Goal: Information Seeking & Learning: Learn about a topic

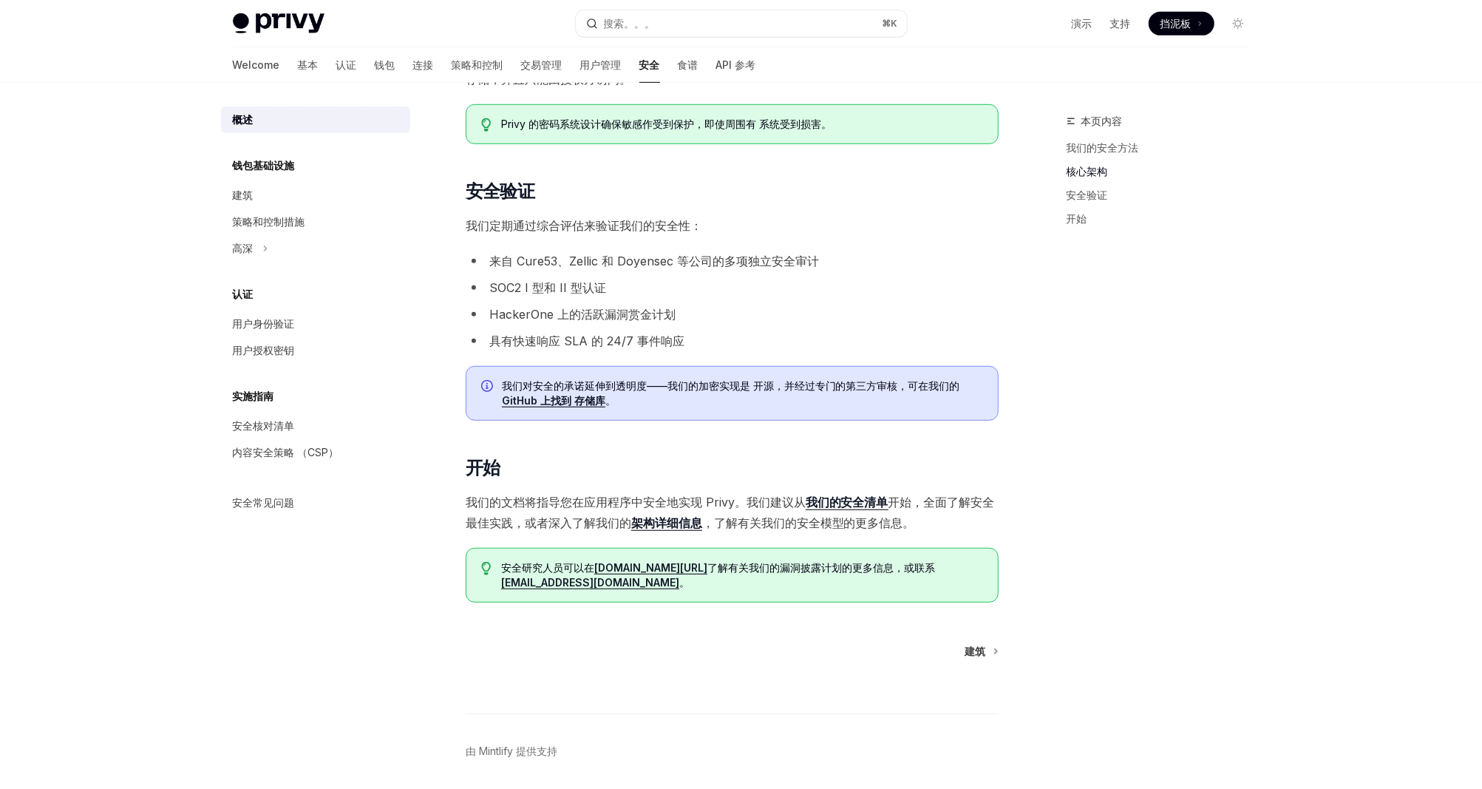
scroll to position [713, 0]
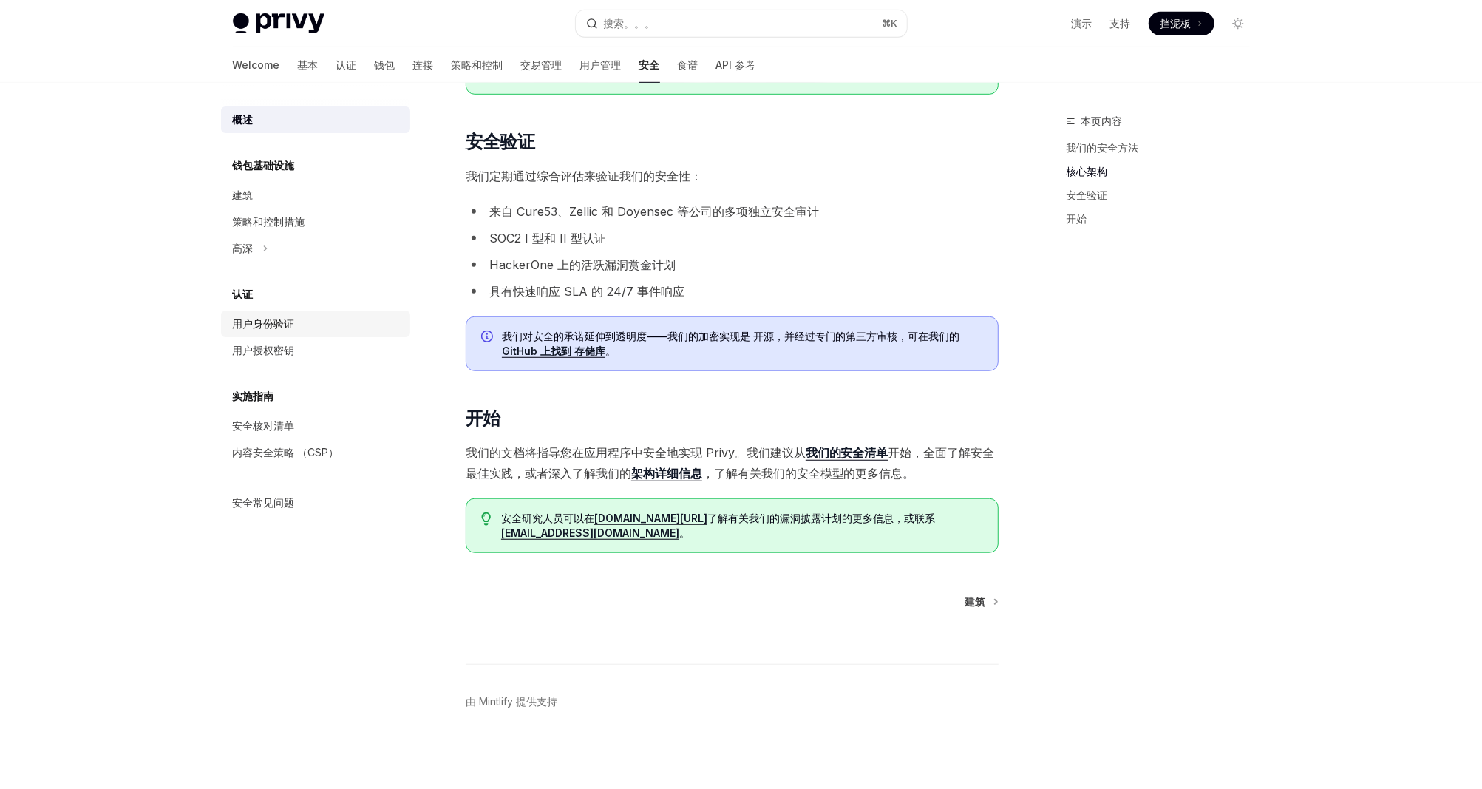
click at [315, 327] on div "用户身份验证" at bounding box center [317, 324] width 169 height 18
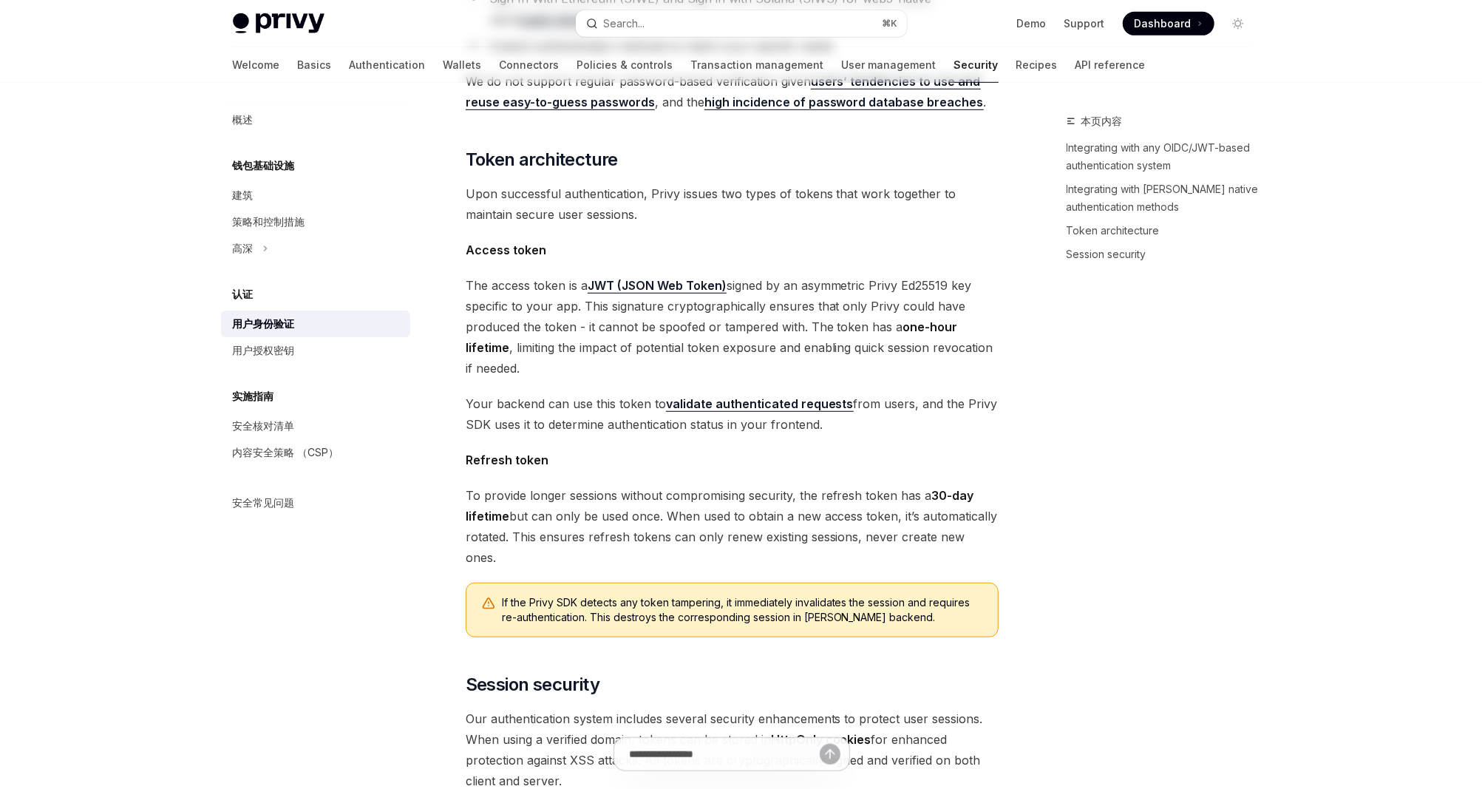
type textarea "*"
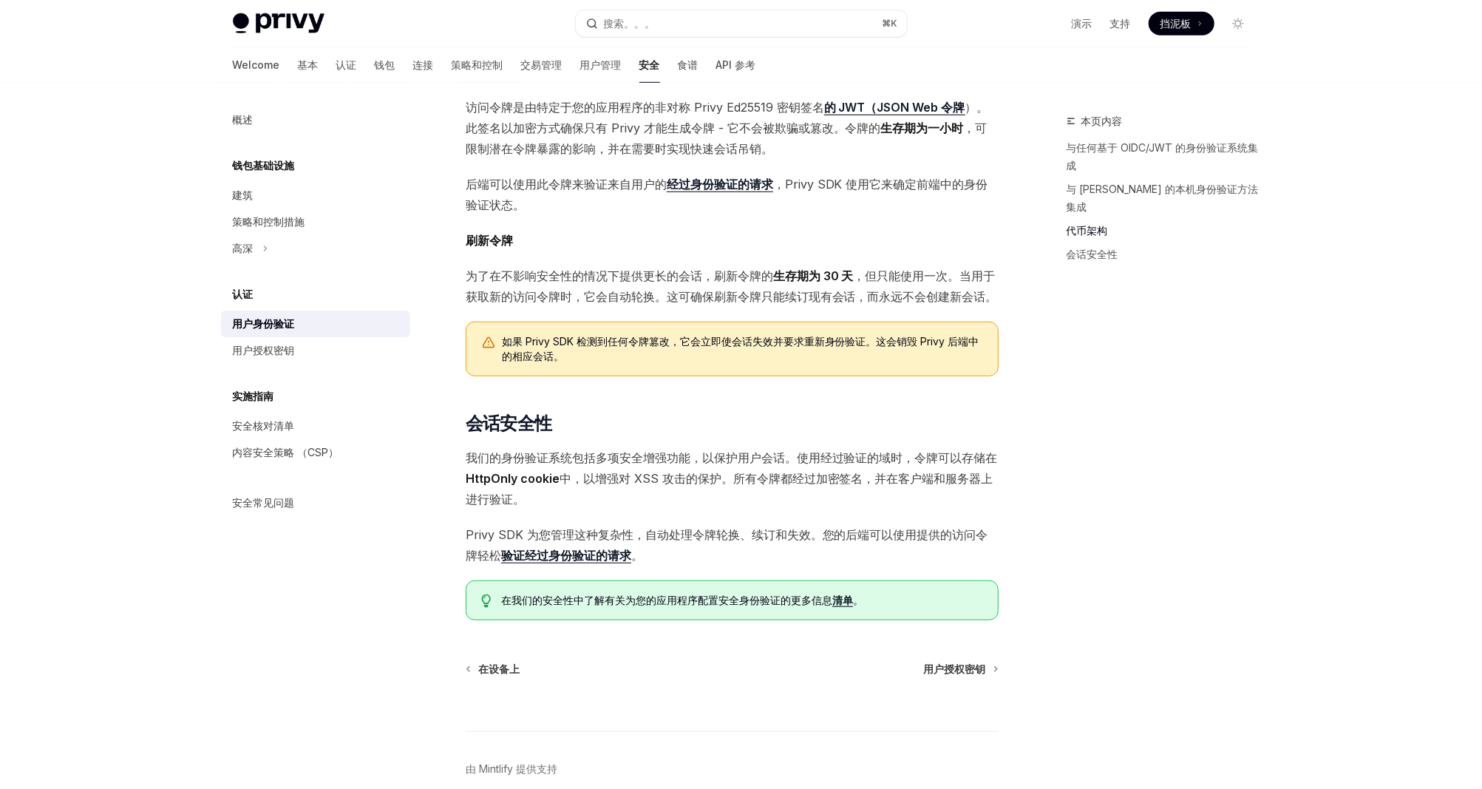
scroll to position [877, 0]
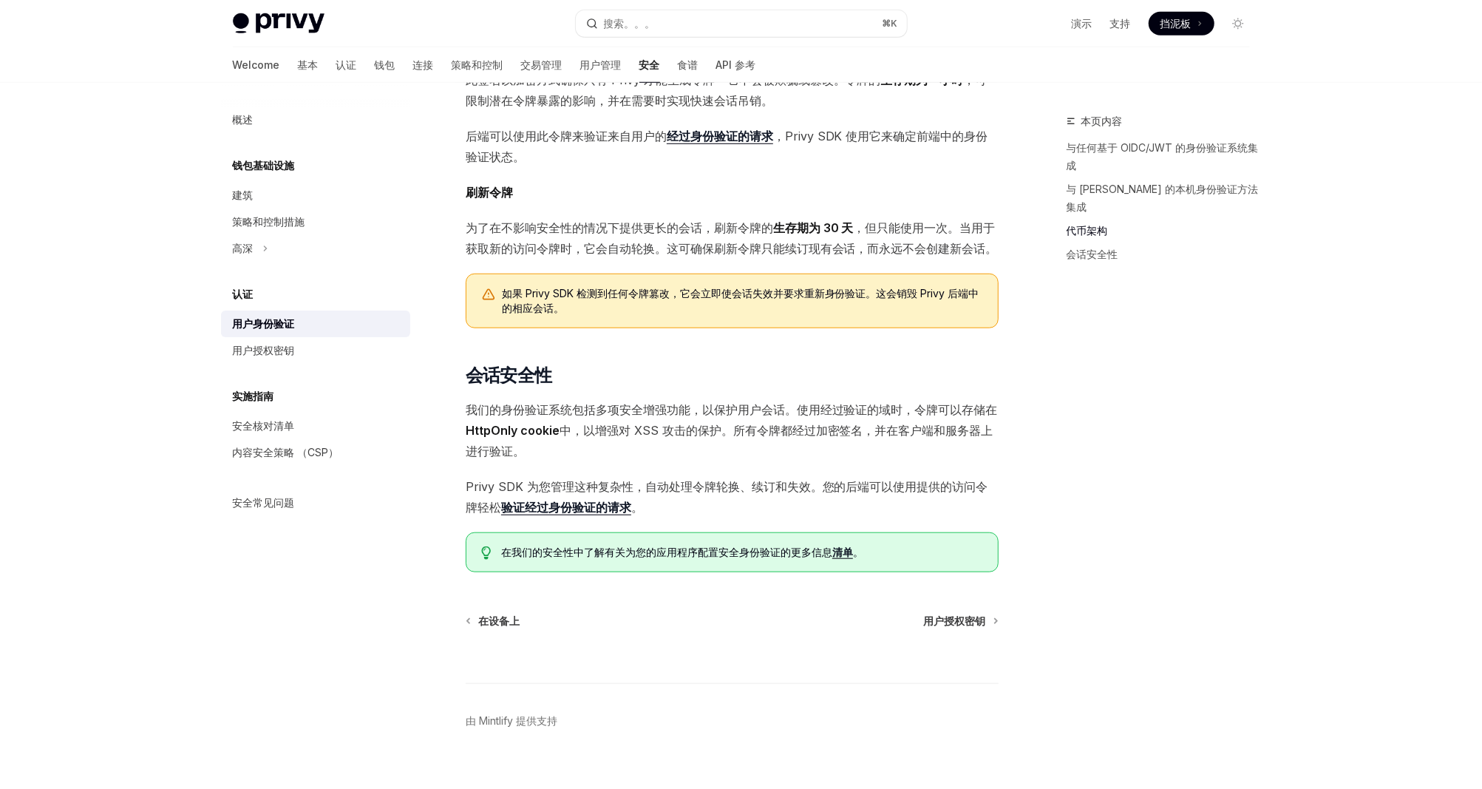
click at [736, 5] on div "Privy Docs 主页 搜索。。。 ⌘ K 演示 支持 Dashboard 挡泥板 Search..." at bounding box center [741, 23] width 1017 height 47
click at [718, 24] on button "搜索。。。 ⌘ K" at bounding box center [741, 23] width 331 height 27
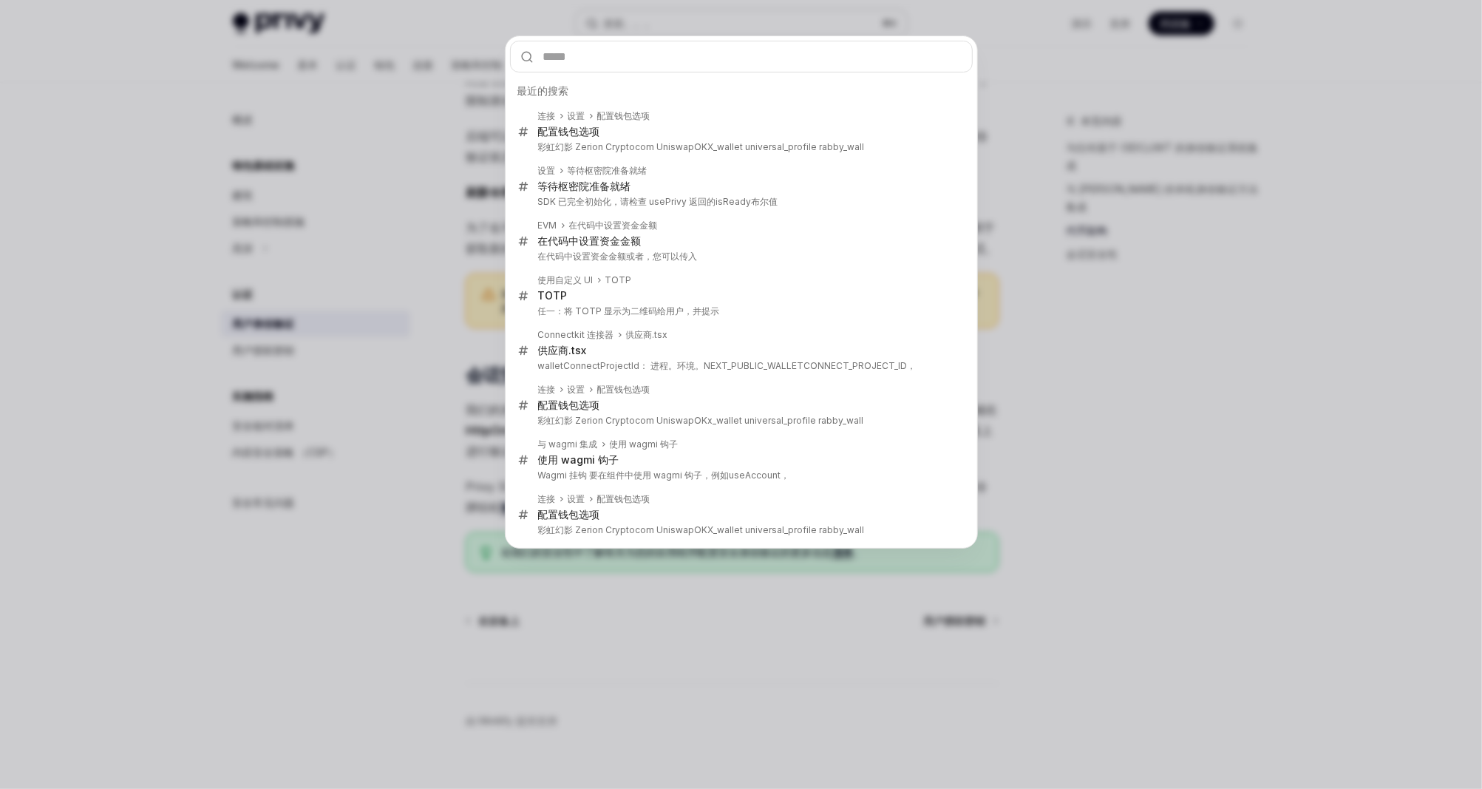
type input "*******"
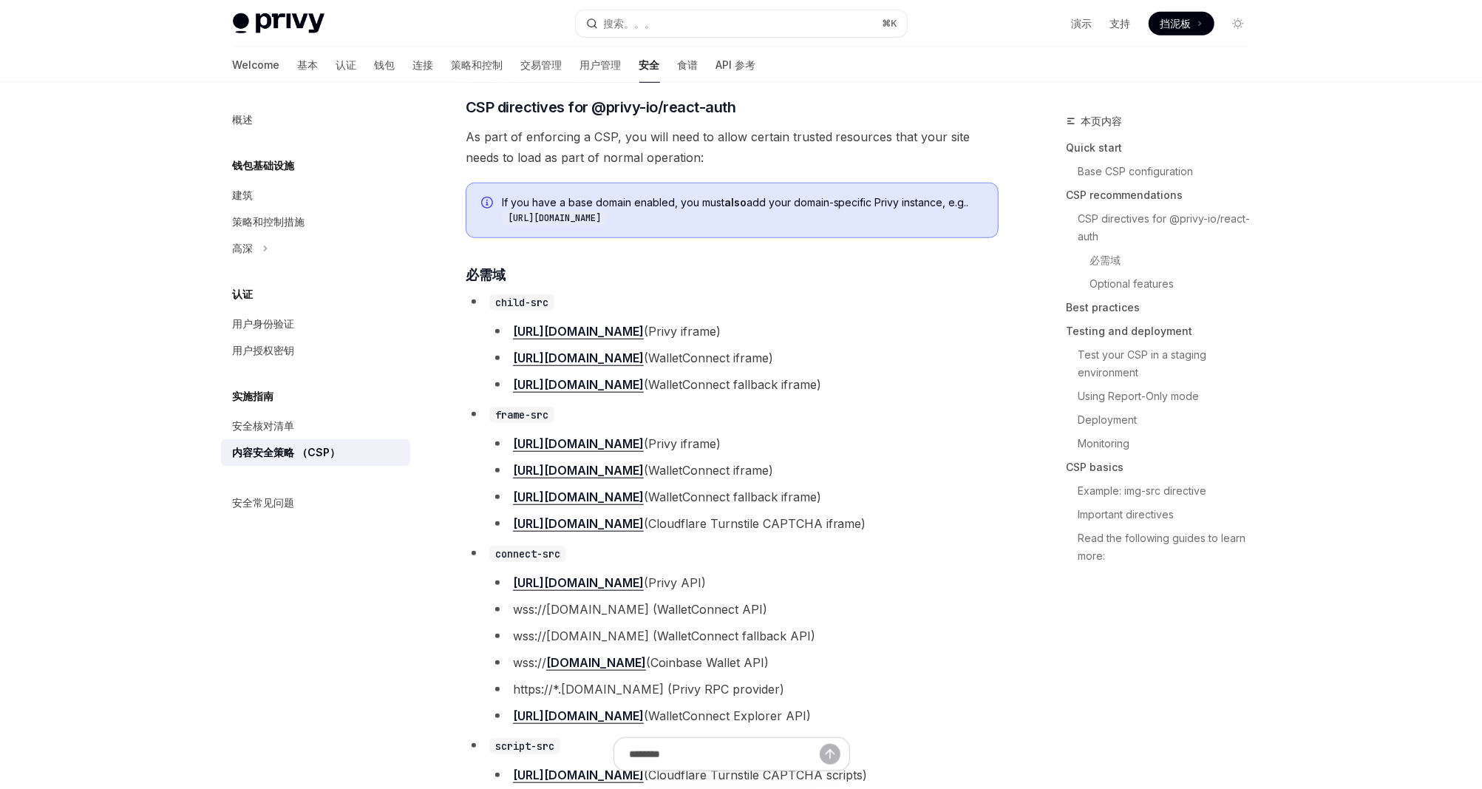
type textarea "*"
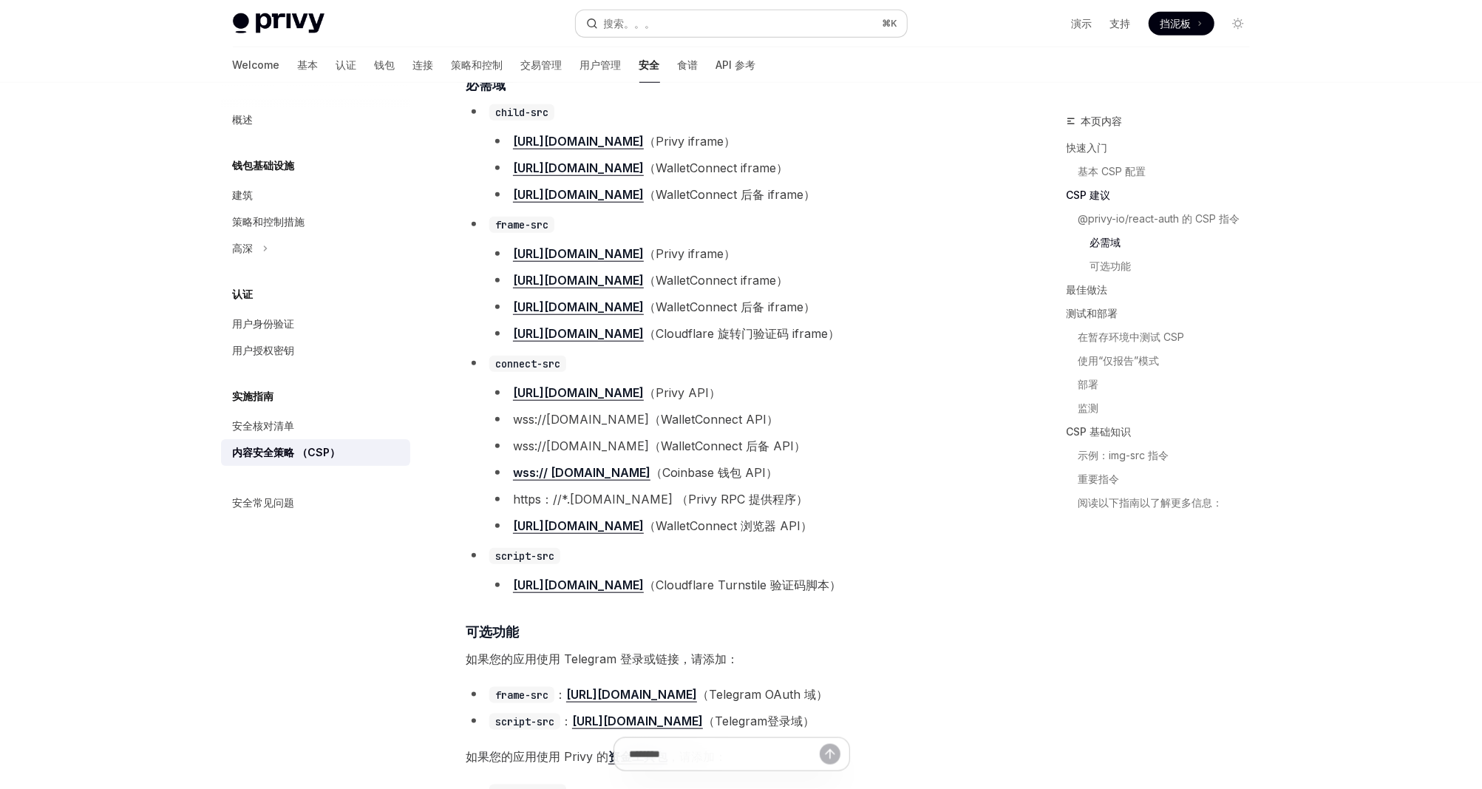
click at [705, 21] on button "搜索。。。 ⌘ K" at bounding box center [741, 23] width 331 height 27
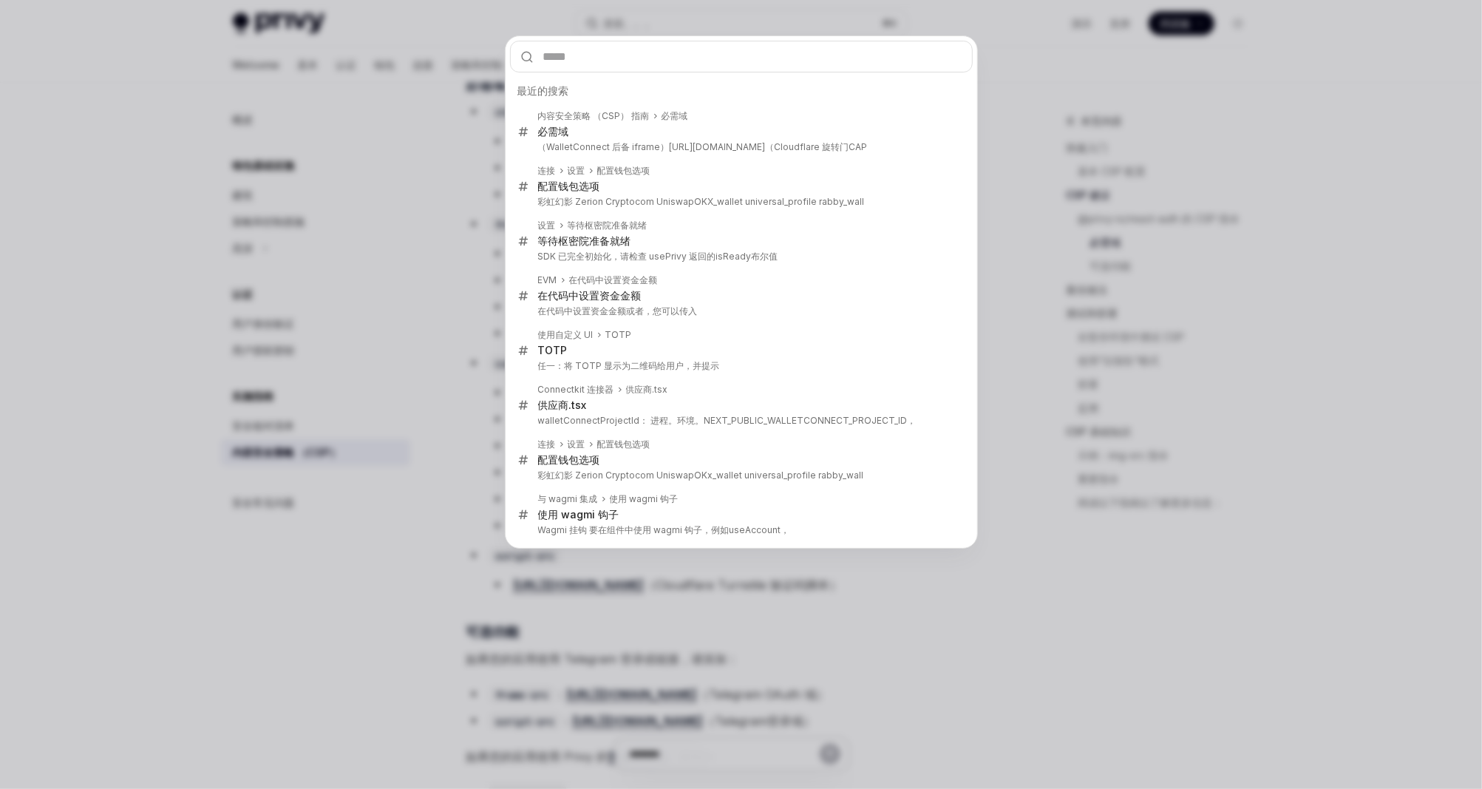
type input "*******"
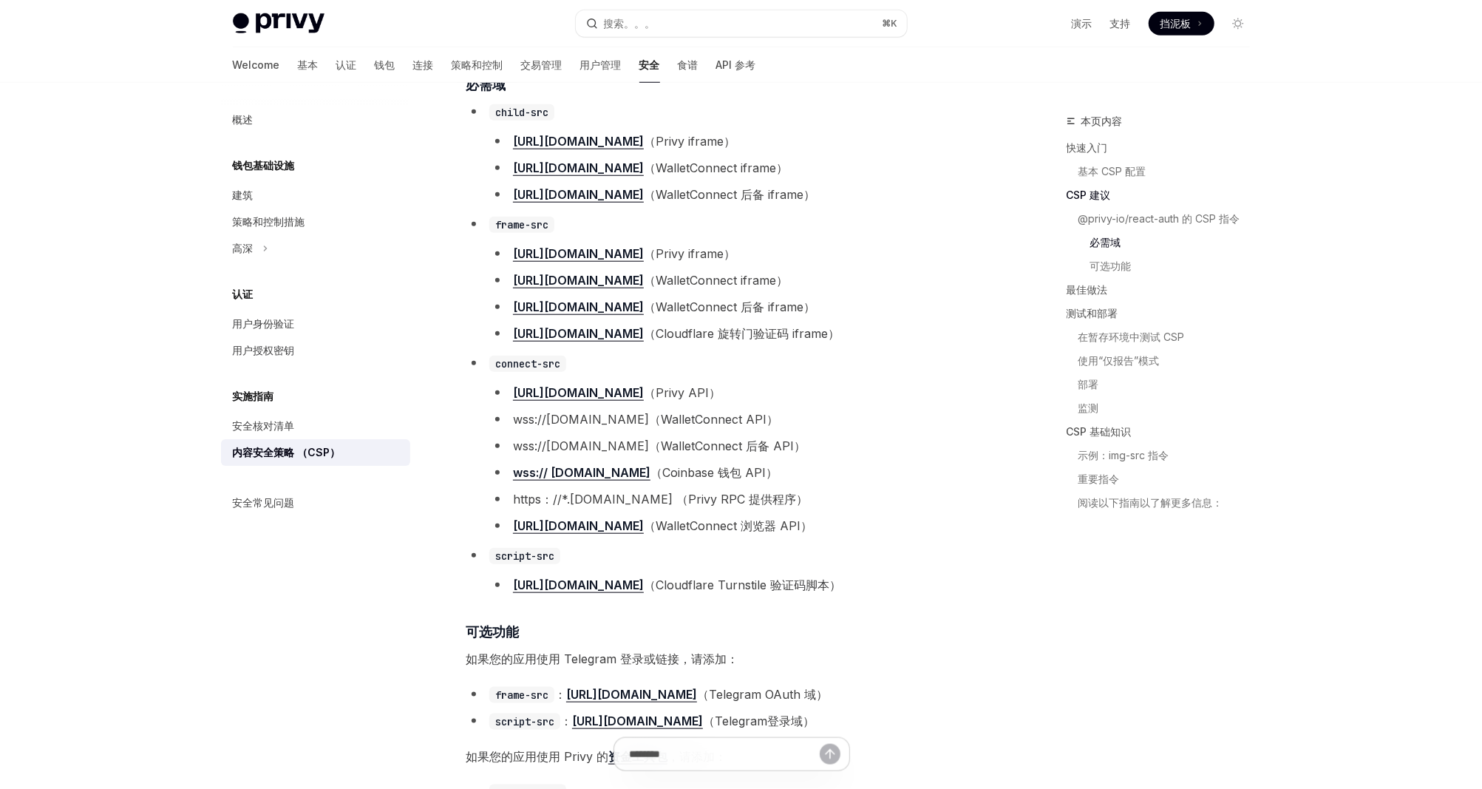
type textarea "*"
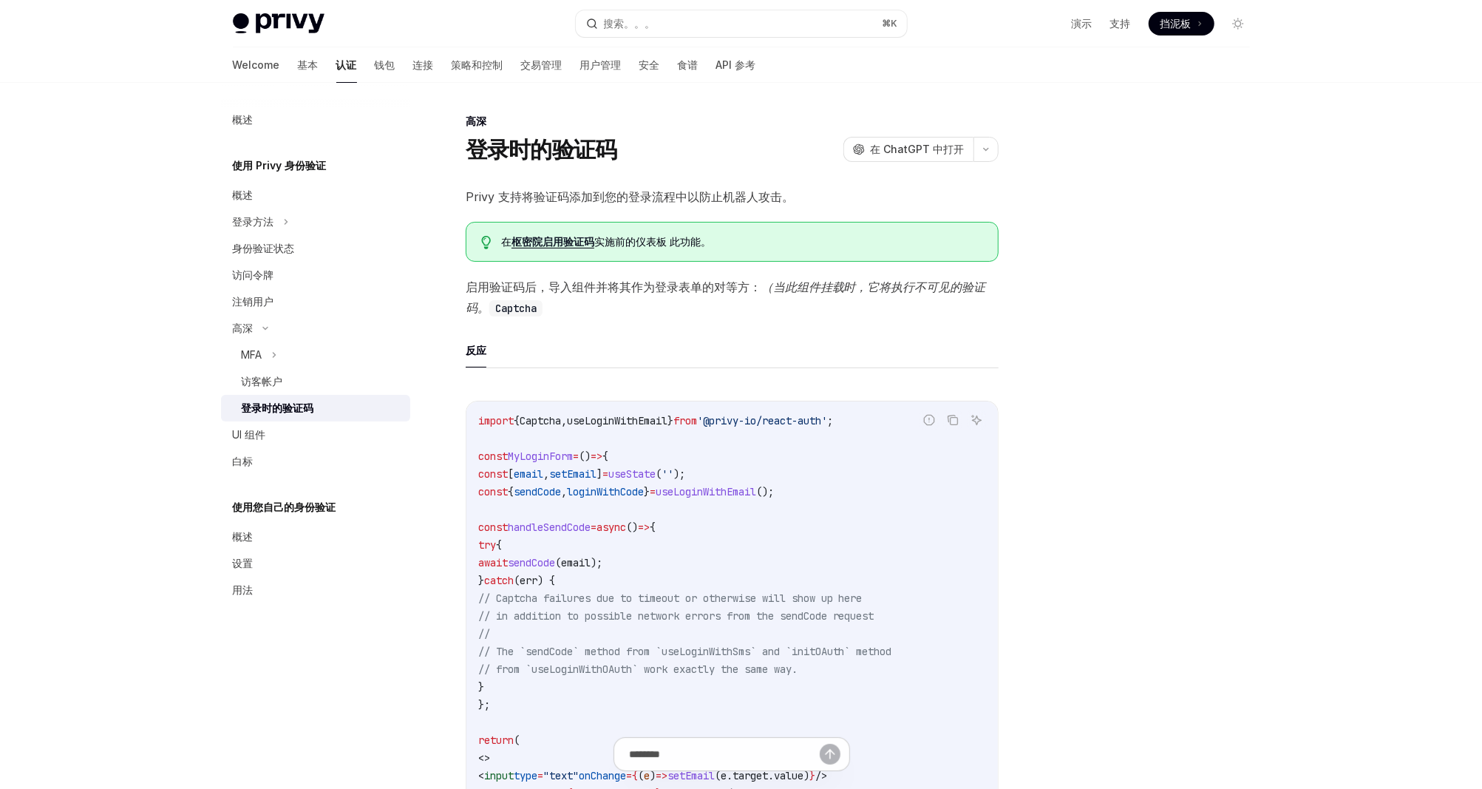
click at [578, 242] on link "枢密院启用验证码" at bounding box center [553, 241] width 83 height 13
click at [554, 229] on div "在 枢密院启用验证码 实施前的仪表板 此功能。" at bounding box center [732, 242] width 533 height 40
click at [553, 234] on span "在 枢密院启用验证码 实施前的仪表板 此功能。" at bounding box center [741, 241] width 481 height 15
click at [549, 240] on link "枢密院启用验证码" at bounding box center [553, 241] width 83 height 13
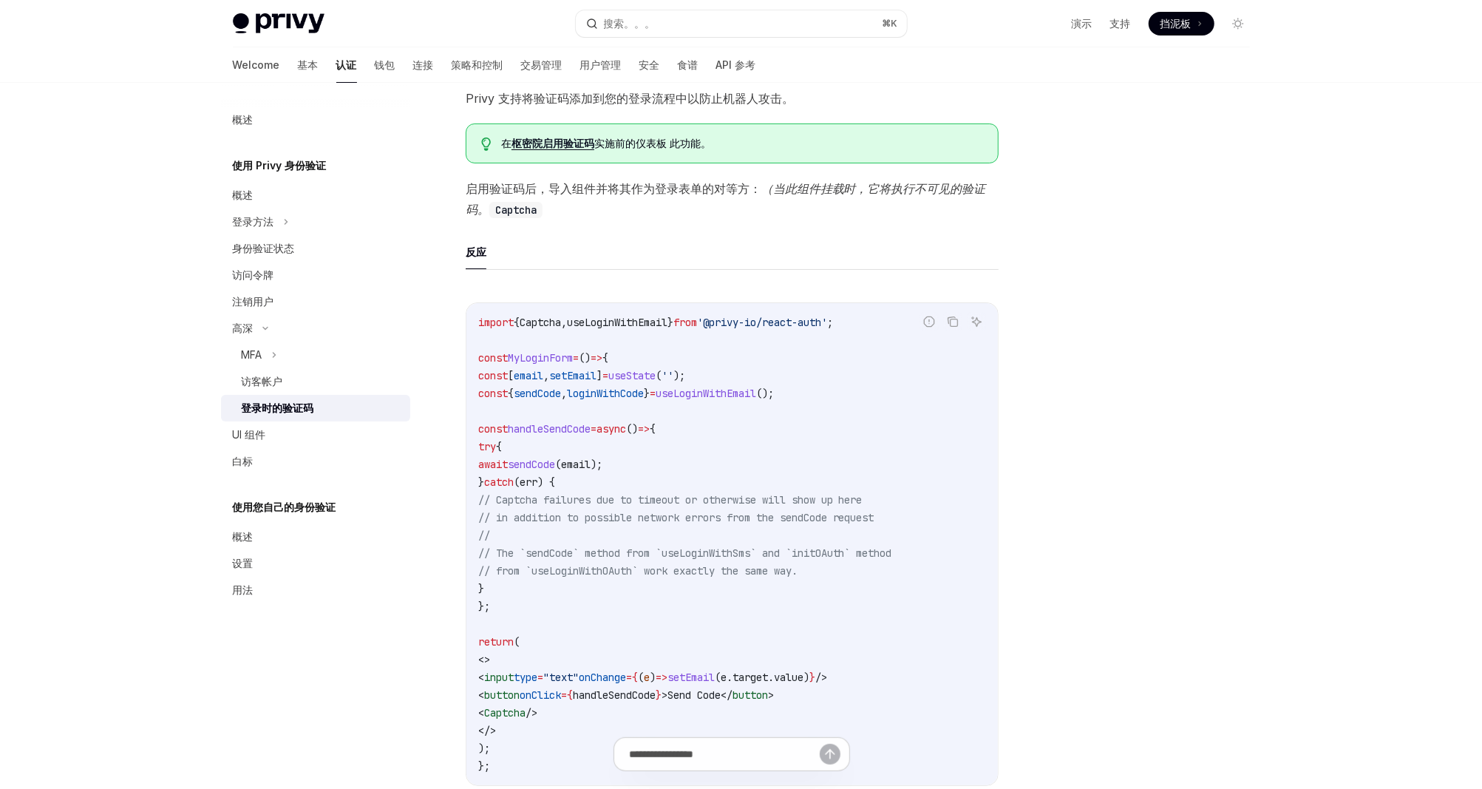
scroll to position [99, 0]
click at [561, 319] on span "Captcha" at bounding box center [540, 321] width 41 height 13
click at [654, 262] on ul "反应" at bounding box center [732, 251] width 533 height 35
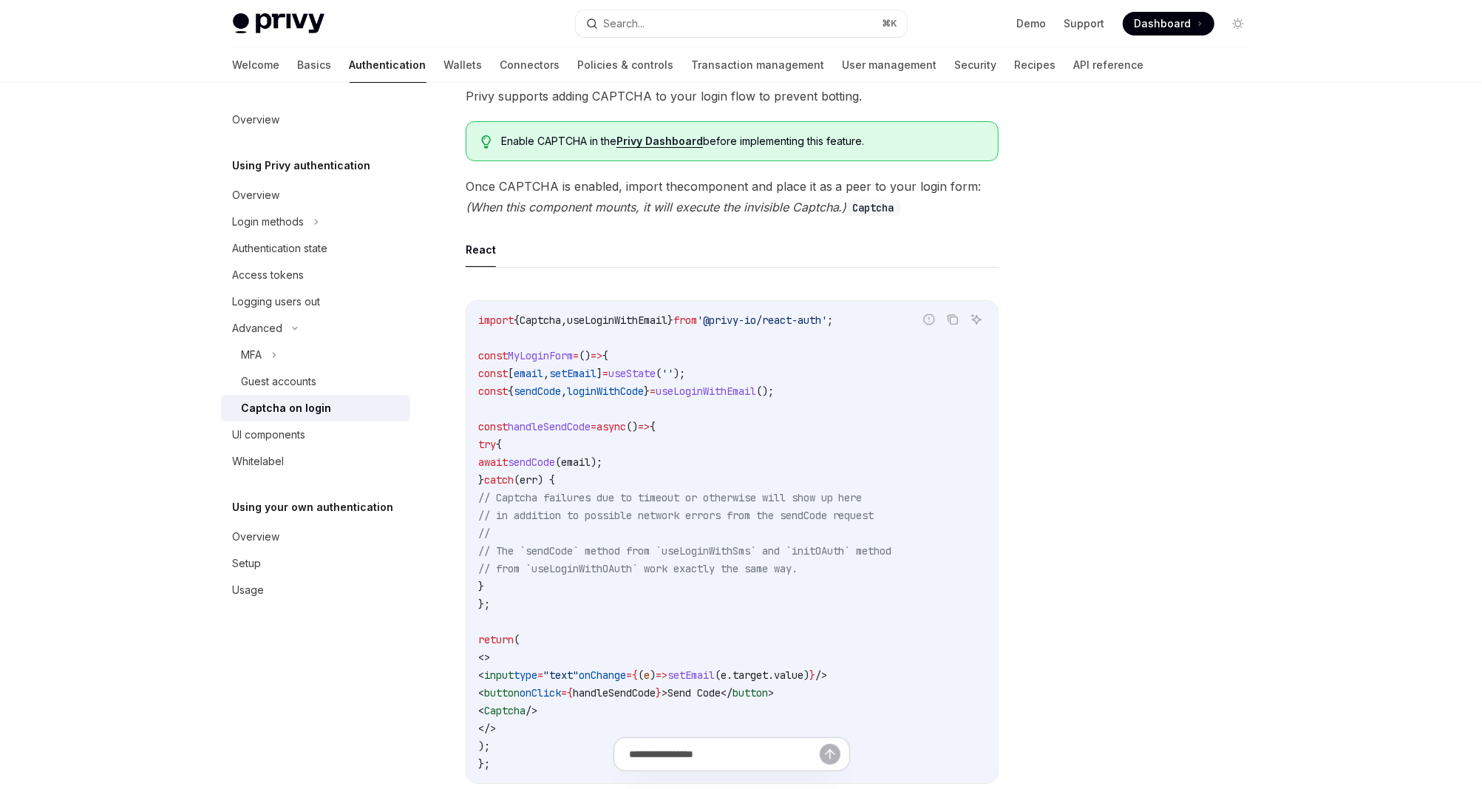
scroll to position [0, 0]
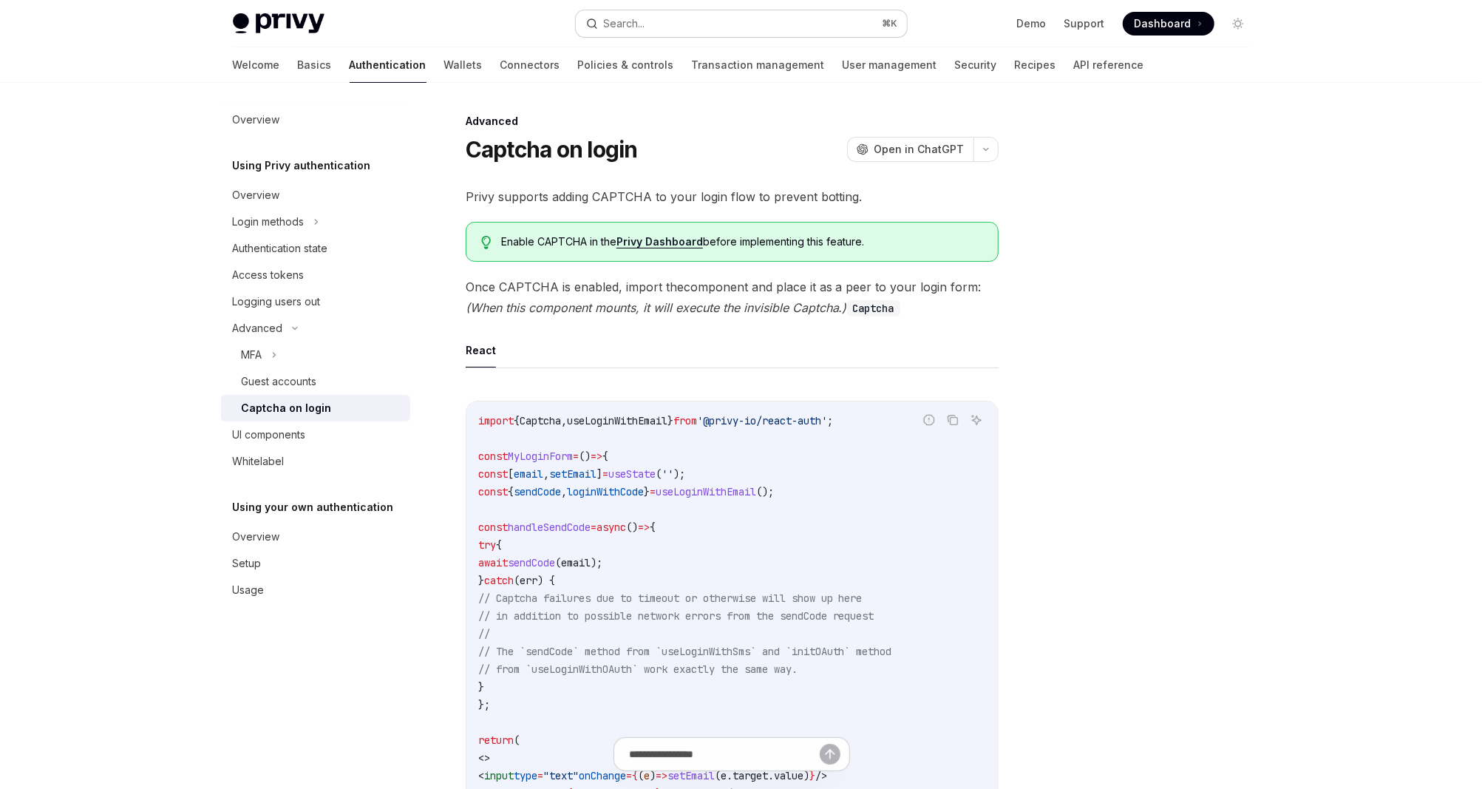
click at [780, 24] on button "Search... ⌘ K" at bounding box center [741, 23] width 331 height 27
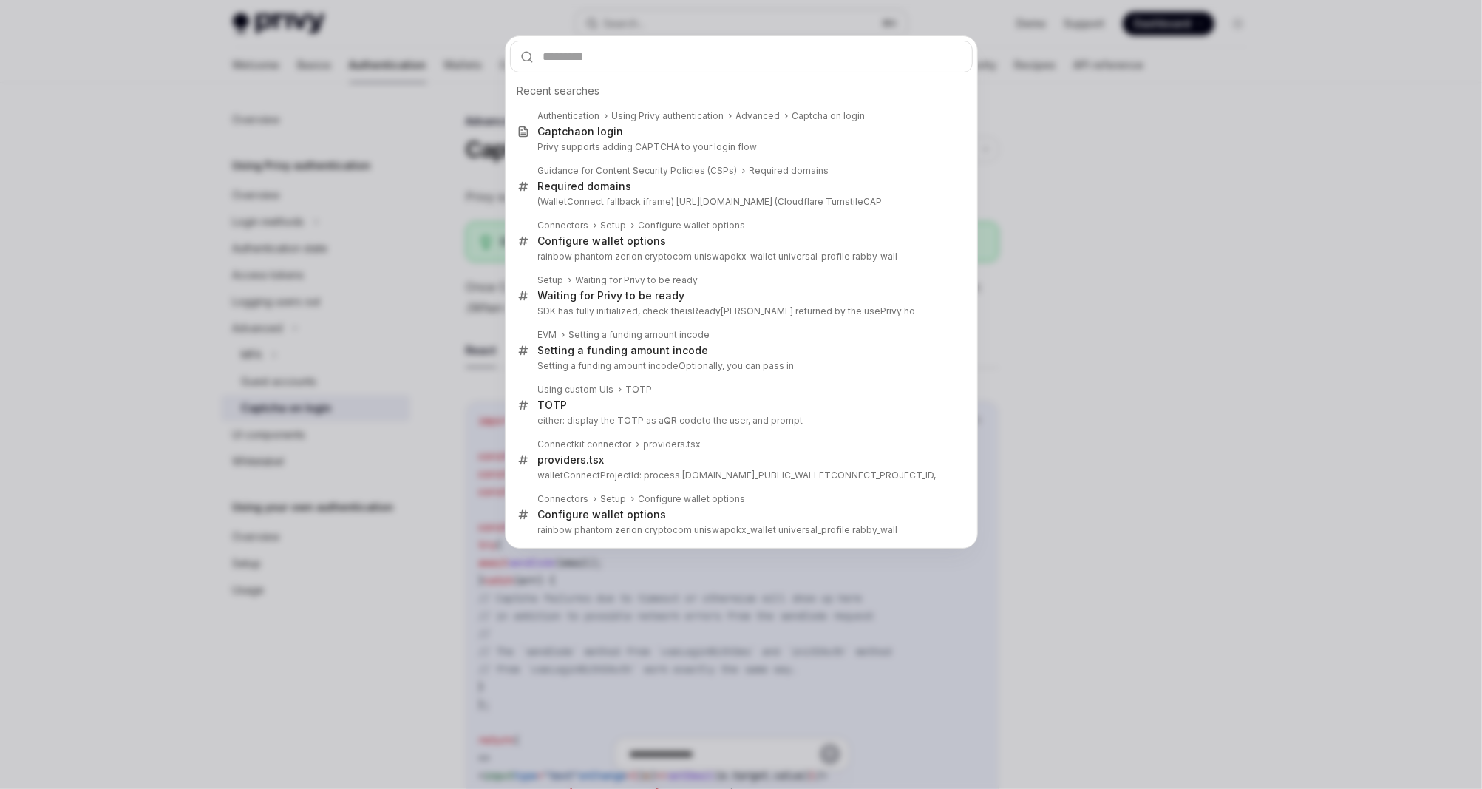
type input "**********"
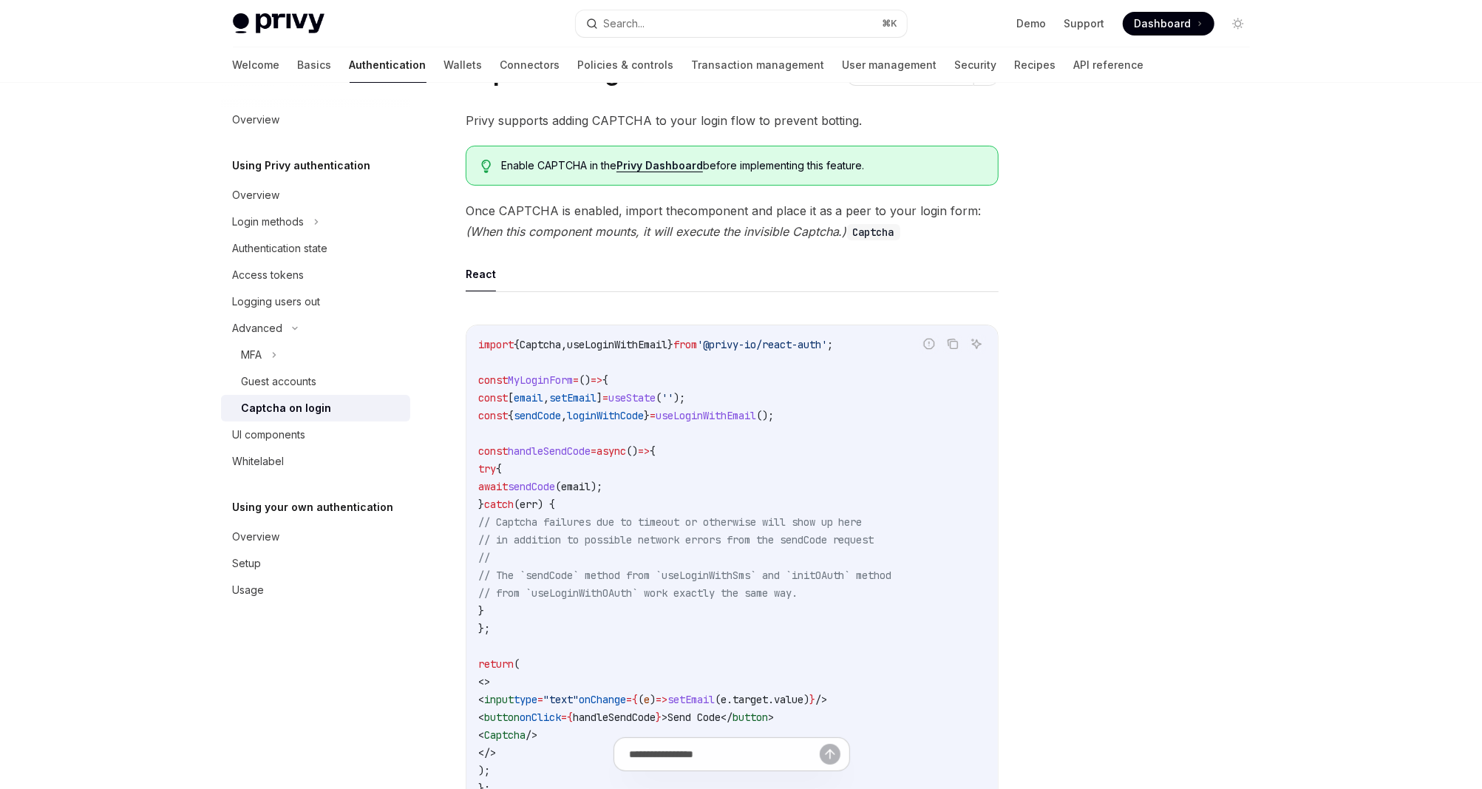
scroll to position [83, 0]
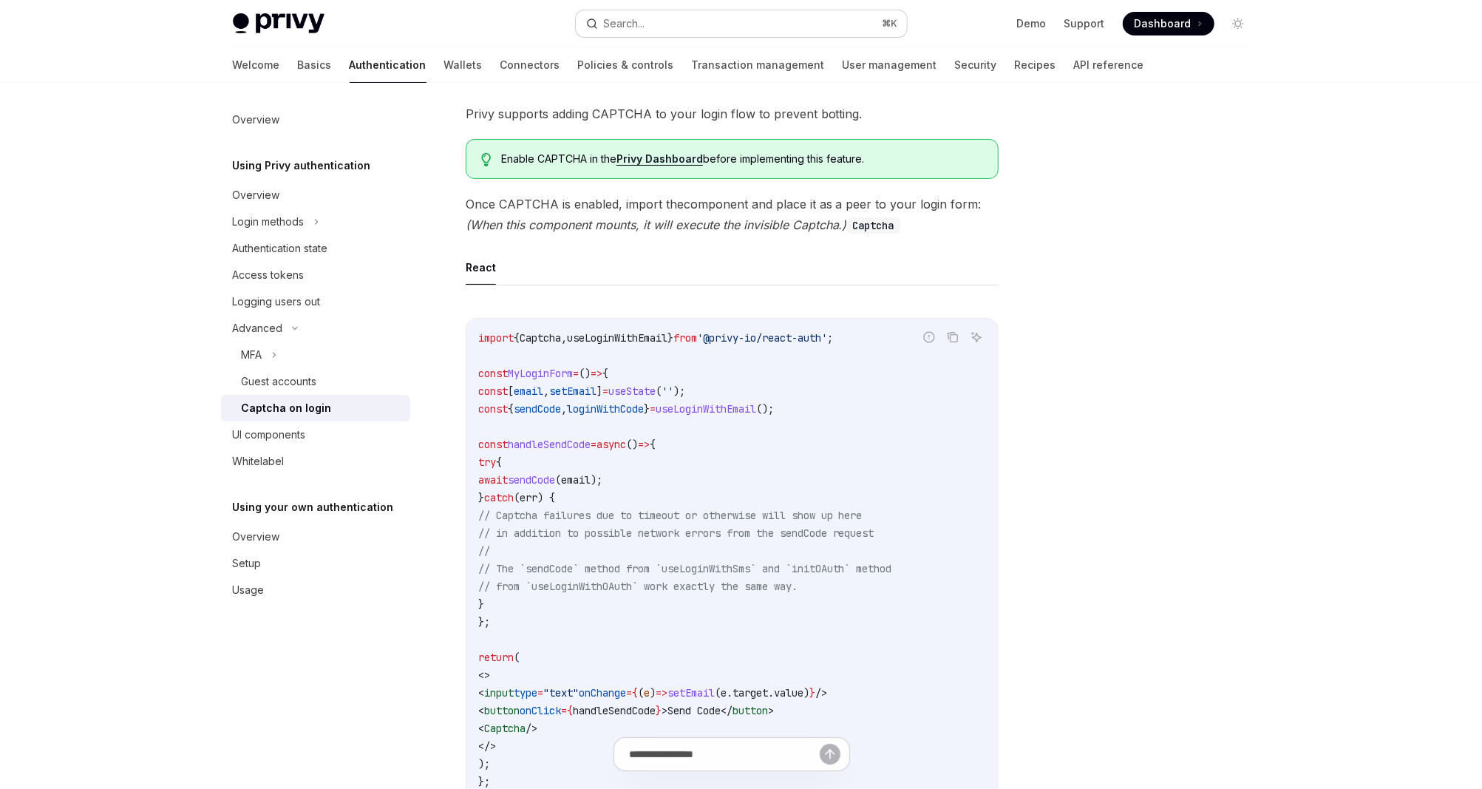
click at [711, 22] on button "Search... ⌘ K" at bounding box center [741, 23] width 331 height 27
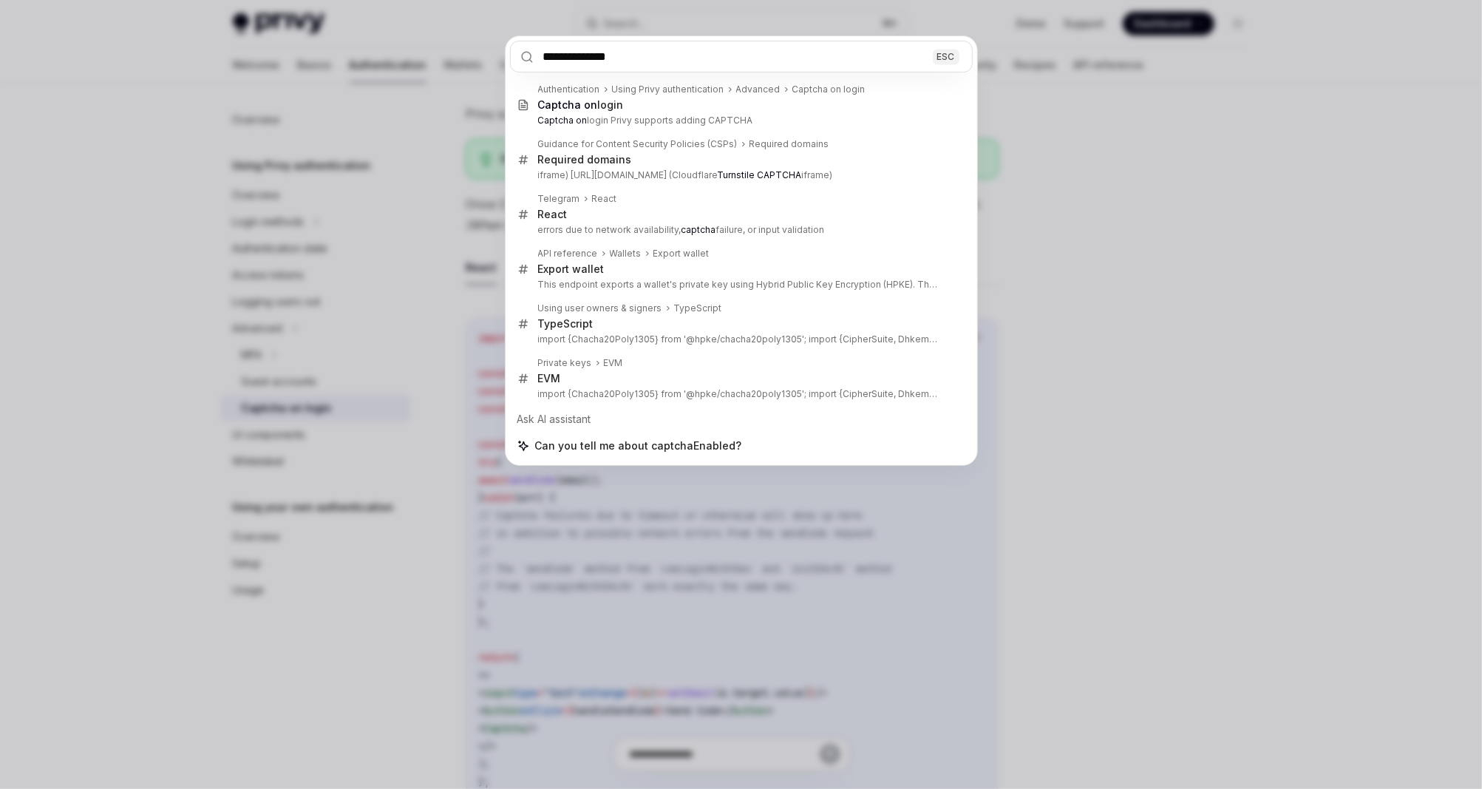
type input "**********"
click at [1117, 334] on div "**********" at bounding box center [741, 394] width 1482 height 789
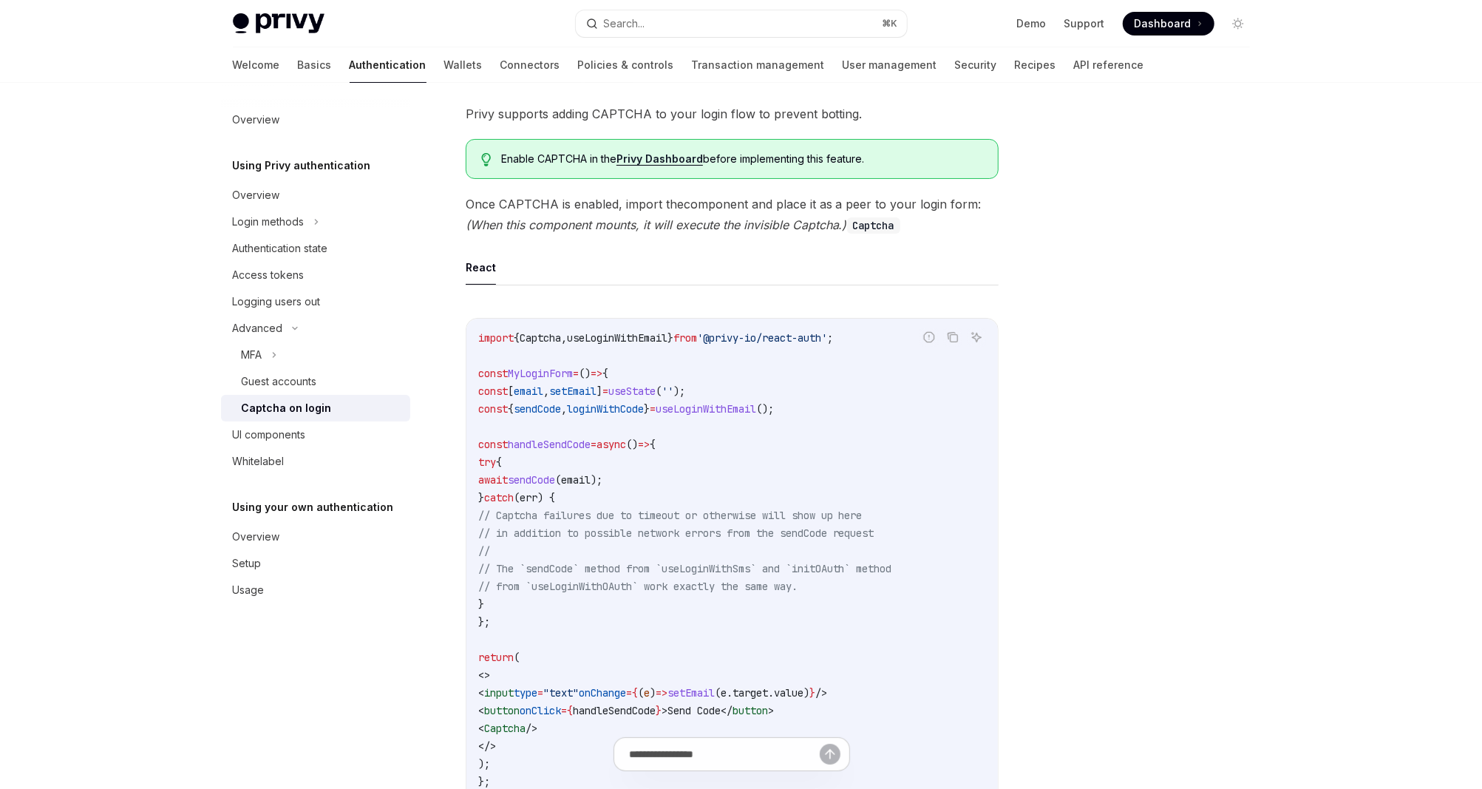
scroll to position [0, 0]
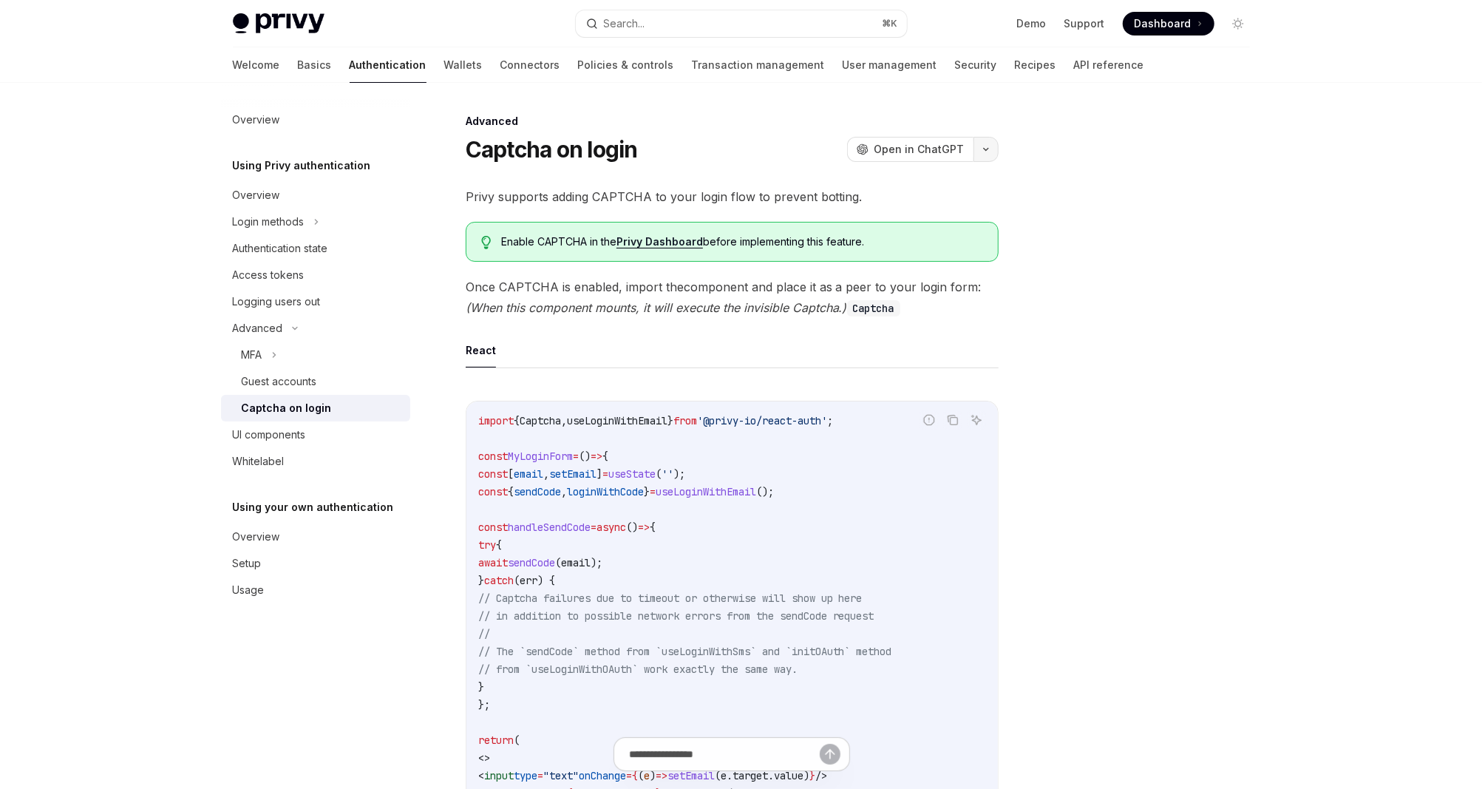
click at [987, 143] on button "button" at bounding box center [986, 149] width 25 height 25
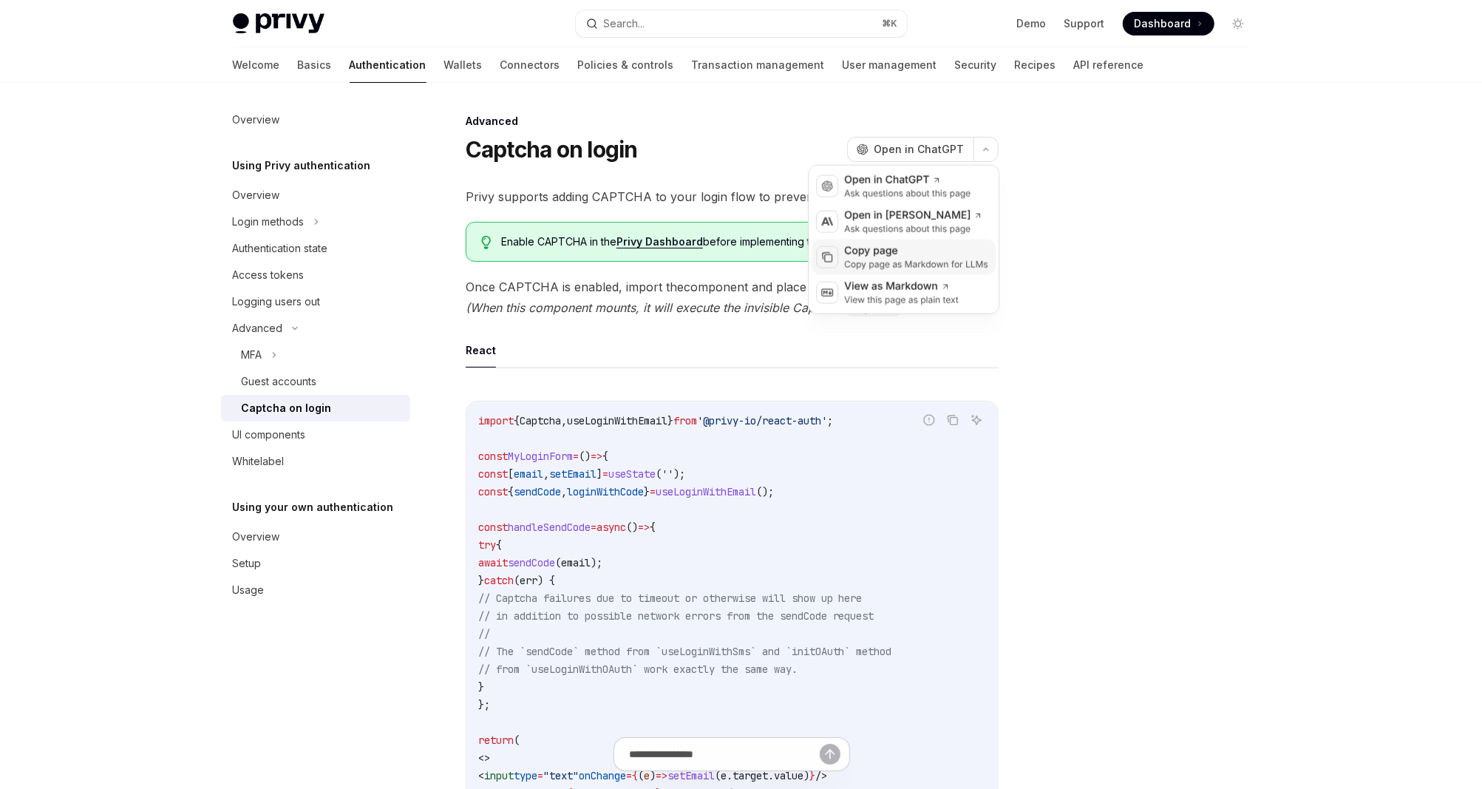
click at [936, 250] on div "Copy page" at bounding box center [916, 251] width 144 height 15
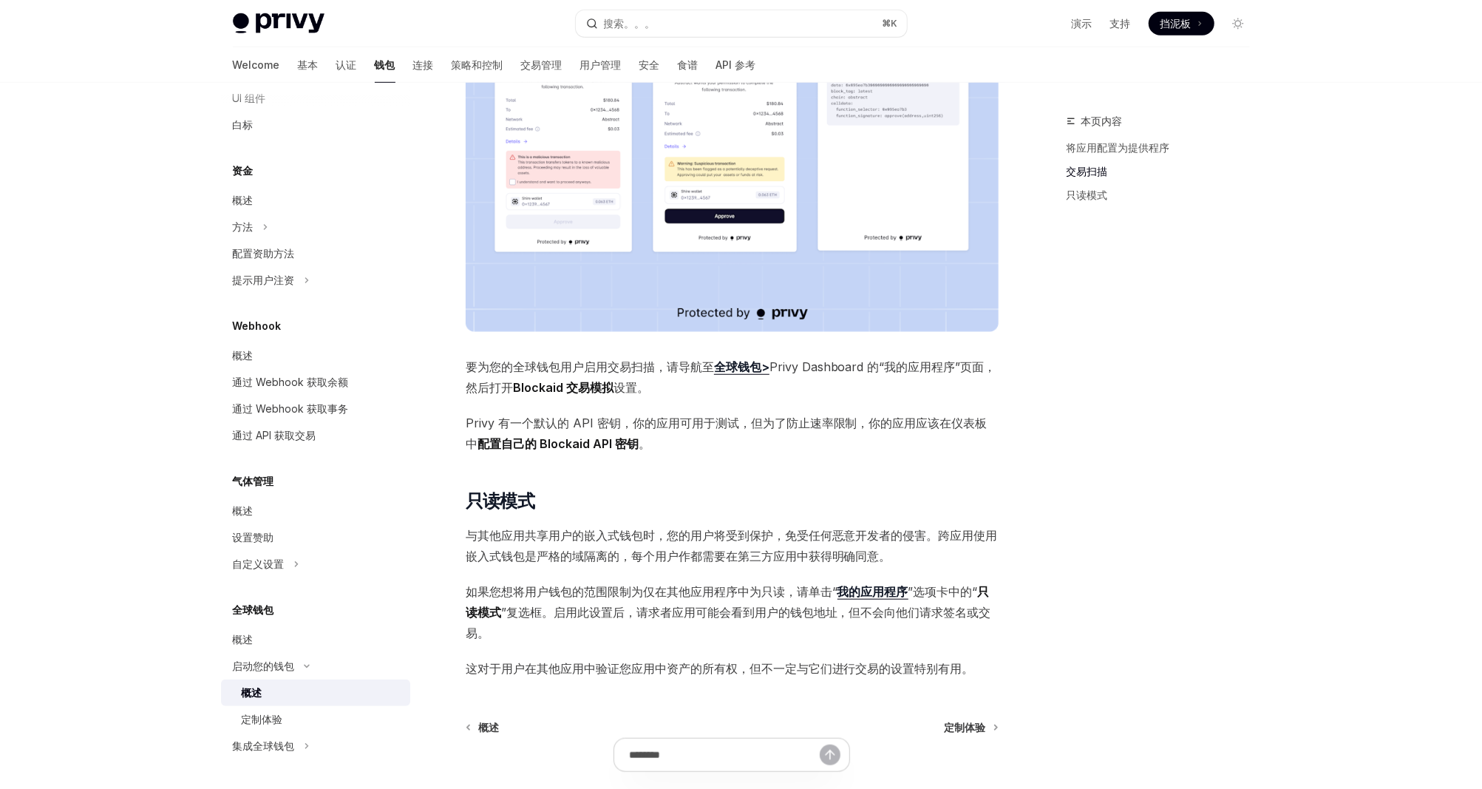
scroll to position [864, 0]
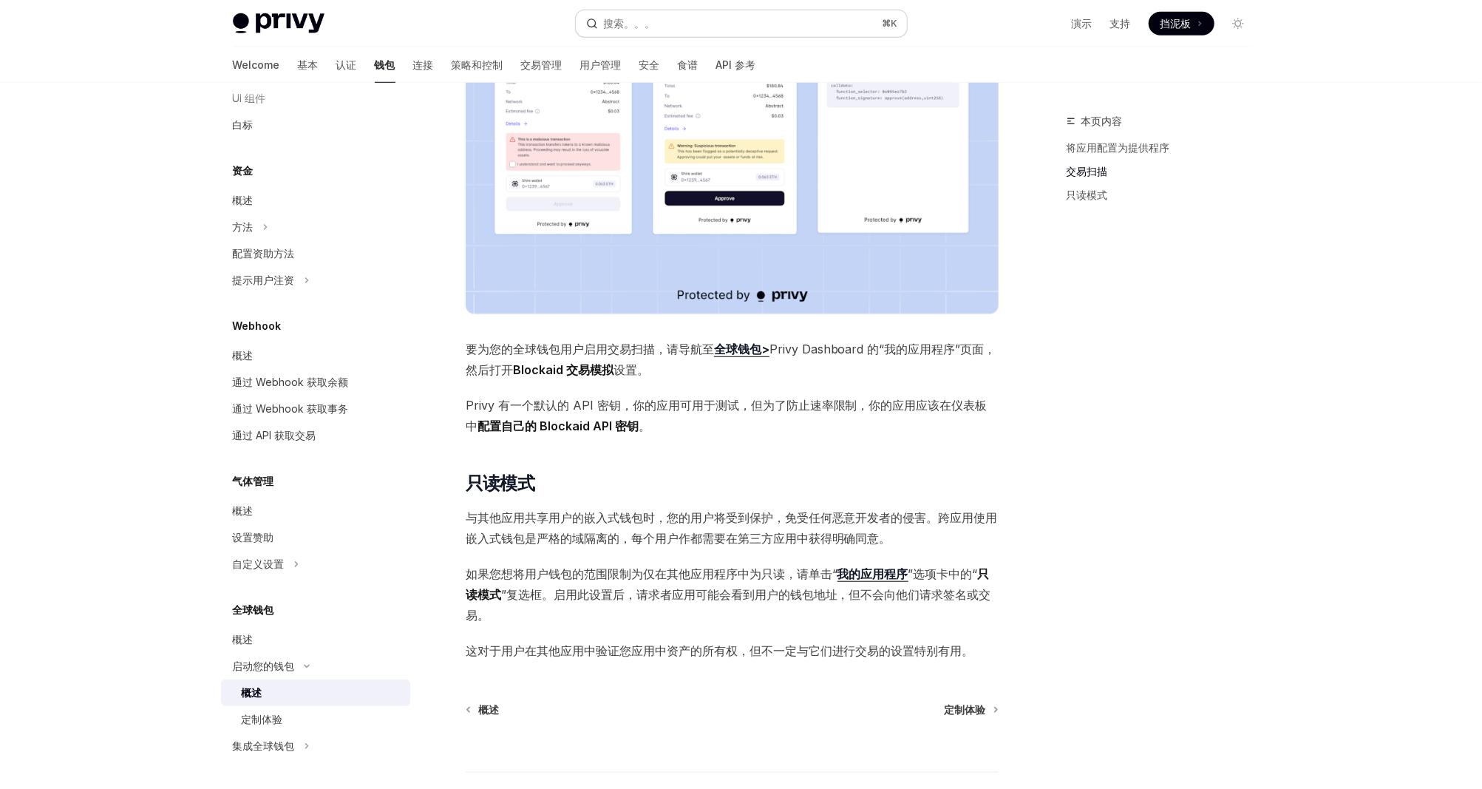
click at [644, 30] on div "搜索。。。" at bounding box center [630, 24] width 52 height 18
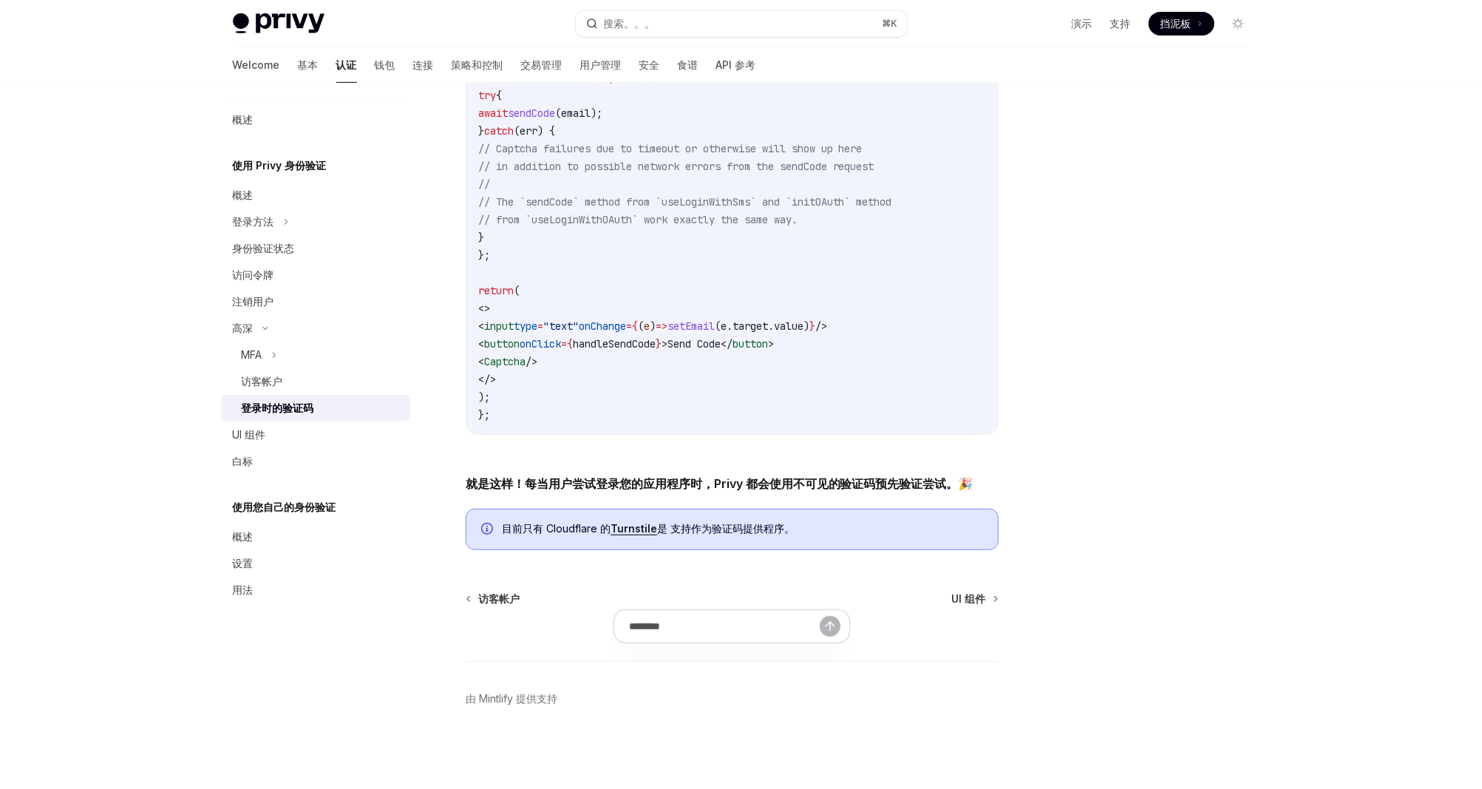
type textarea "*"
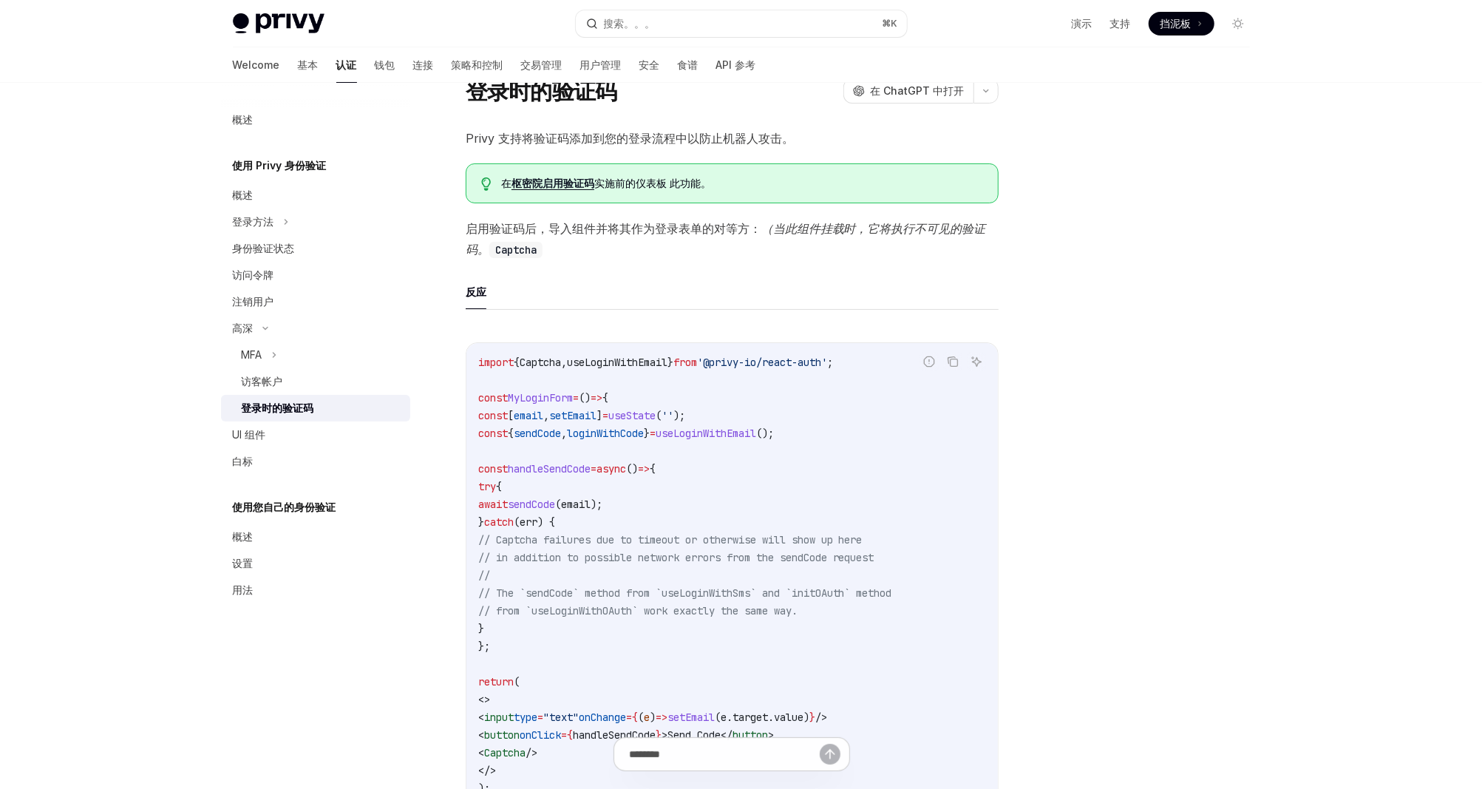
scroll to position [27, 0]
